Goal: Check status: Check status

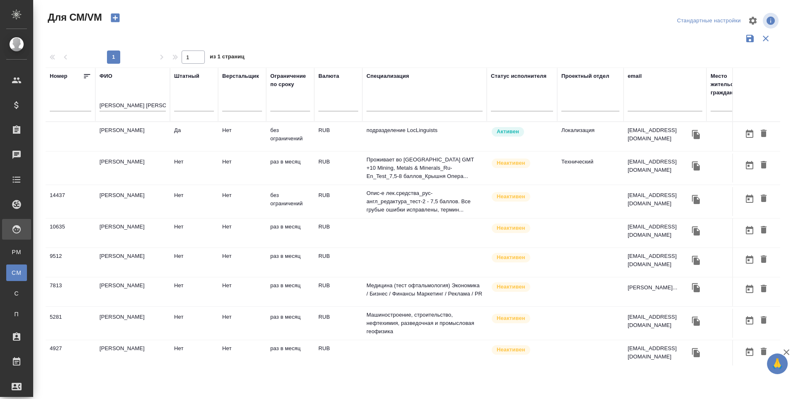
scroll to position [77, 0]
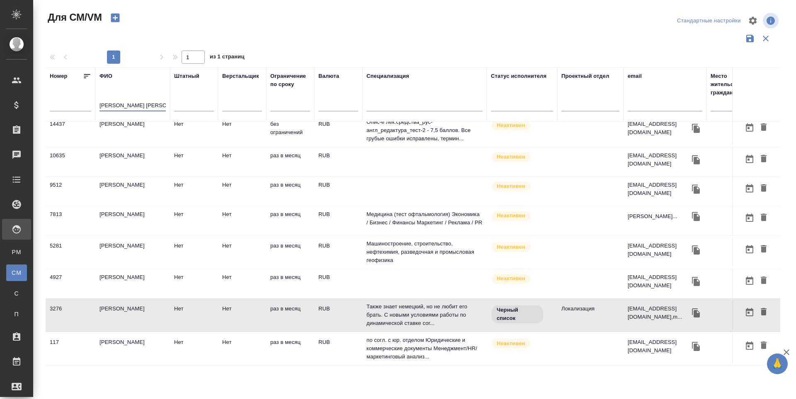
drag, startPoint x: 129, startPoint y: 104, endPoint x: 92, endPoint y: 107, distance: 37.0
click at [95, 106] on tr "Номер ФИО макарова е Штатный Верстальщик Ограничение по сроку Валюта Специализа…" at bounding box center [488, 95] width 885 height 54
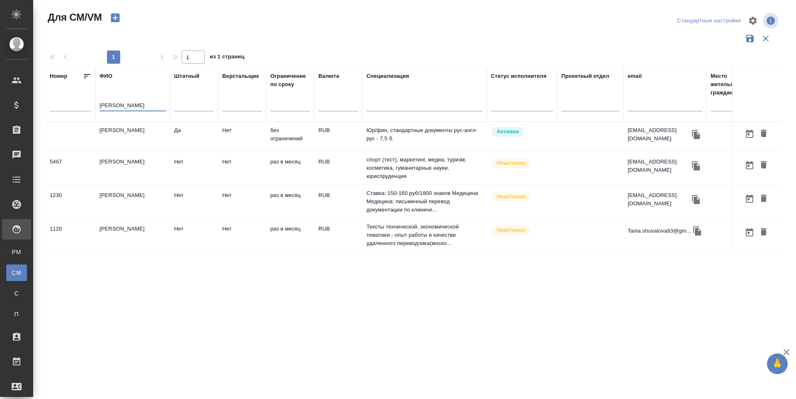
scroll to position [0, 0]
type input "шувалов"
click at [104, 138] on td "Шувалова Анна" at bounding box center [132, 136] width 75 height 29
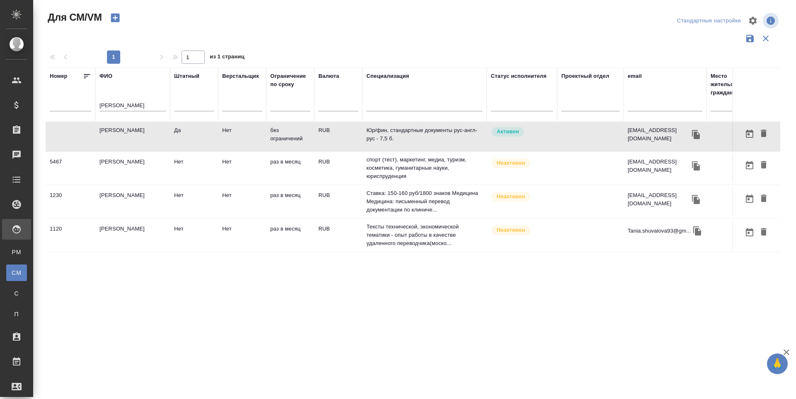
click at [104, 138] on td "Шувалова Анна" at bounding box center [132, 136] width 75 height 29
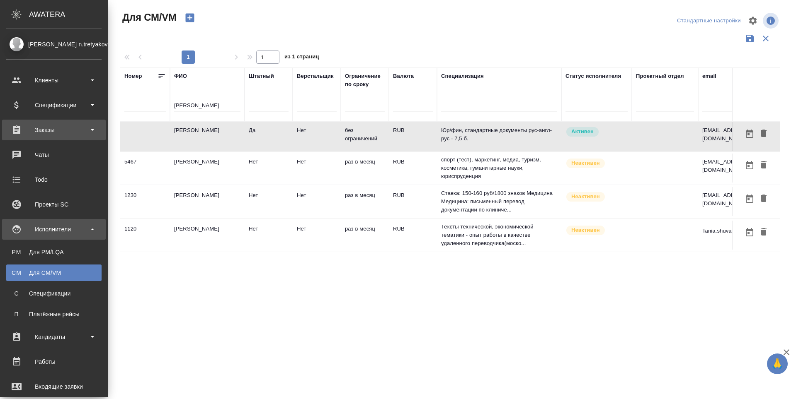
click at [16, 135] on div "Заказы" at bounding box center [53, 130] width 95 height 12
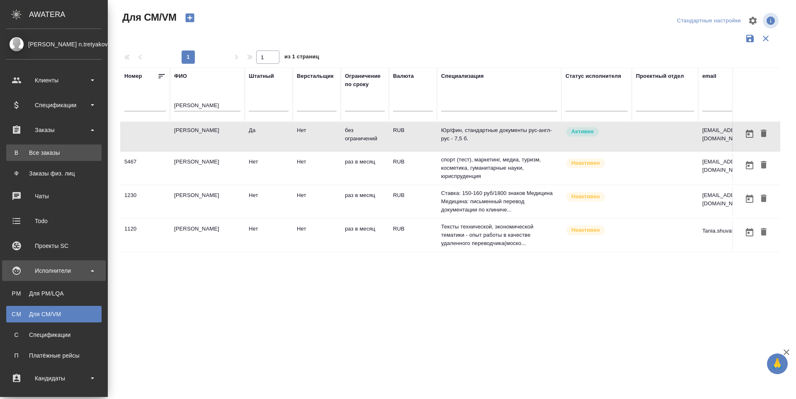
click at [19, 150] on div "Все заказы" at bounding box center [53, 153] width 87 height 8
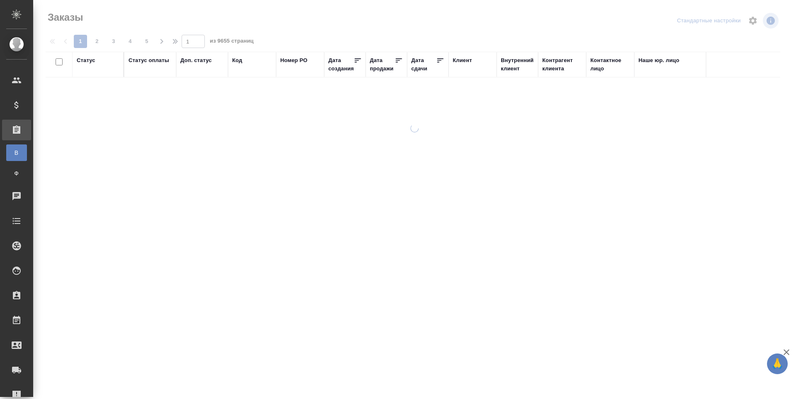
click at [236, 61] on div "Код" at bounding box center [237, 60] width 10 height 8
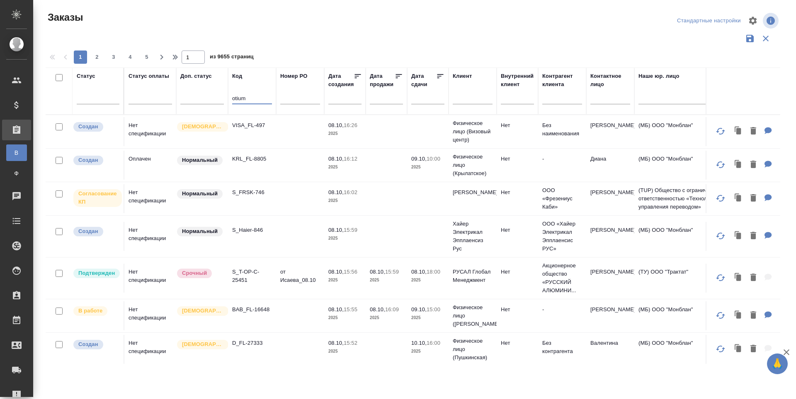
type input "otium"
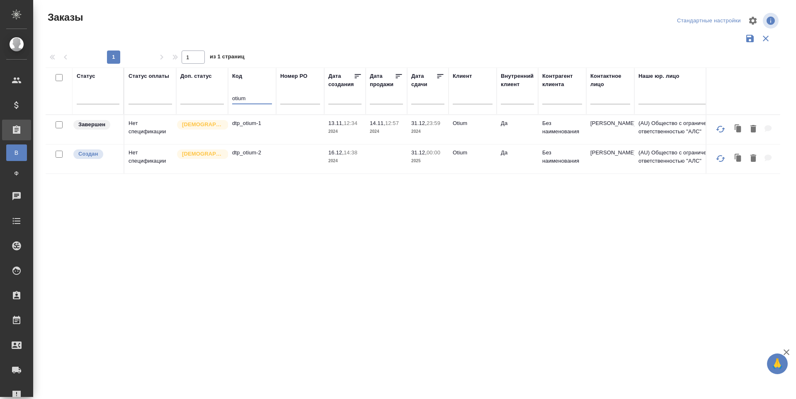
click at [247, 157] on p "dtp_otium-2" at bounding box center [252, 153] width 40 height 8
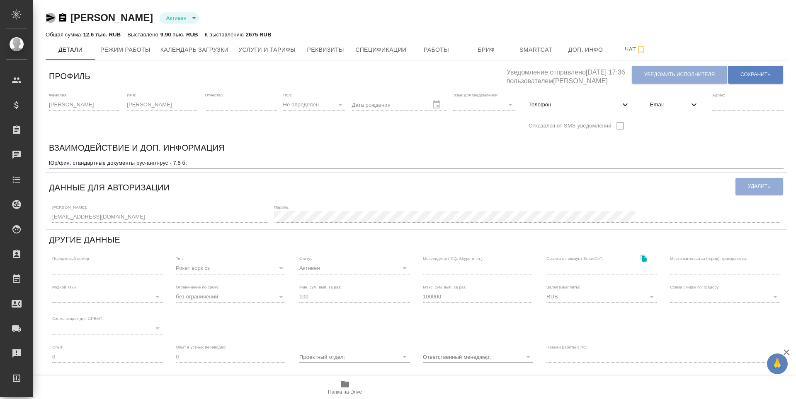
click at [52, 21] on icon "button" at bounding box center [51, 18] width 10 height 10
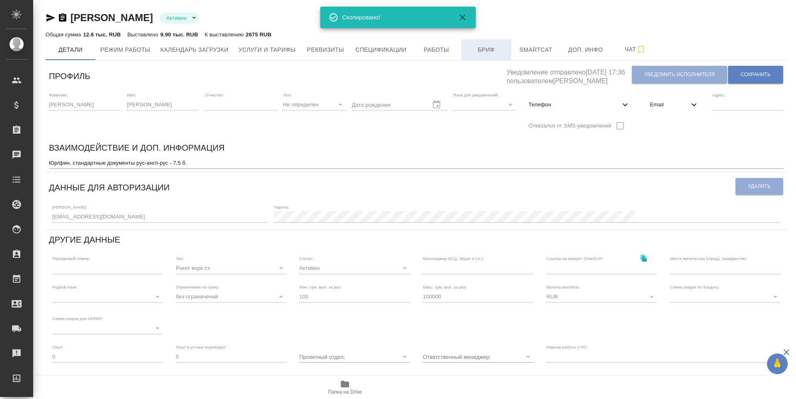
click at [488, 54] on span "Бриф" at bounding box center [486, 50] width 40 height 10
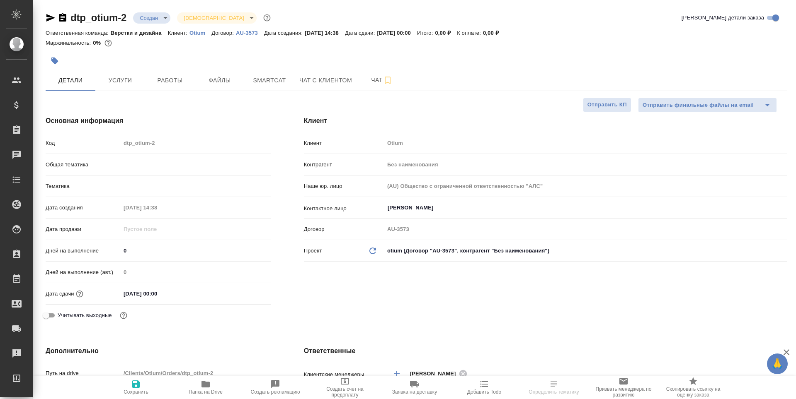
select select "RU"
type textarea "x"
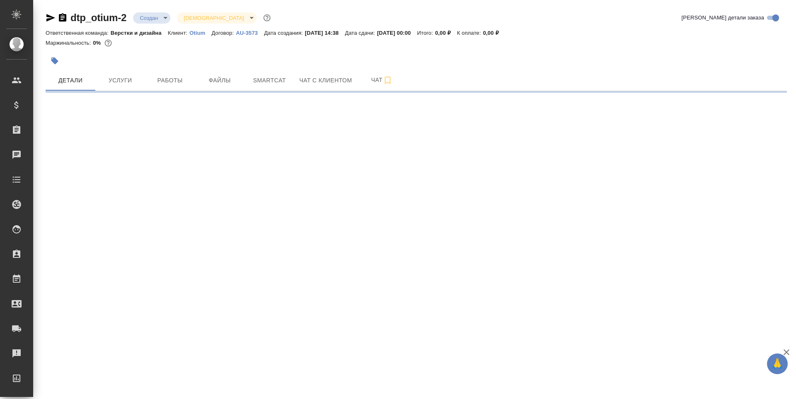
select select "RU"
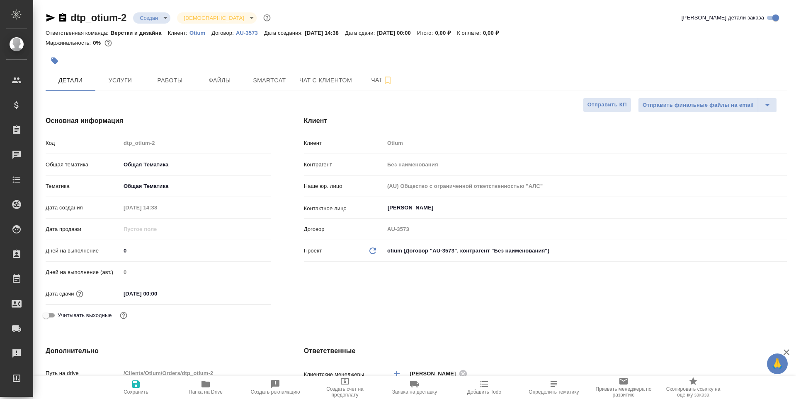
type textarea "x"
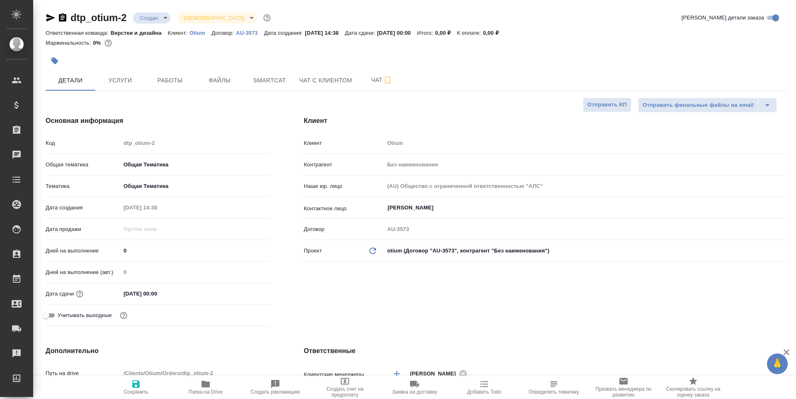
type textarea "x"
